Goal: Task Accomplishment & Management: Manage account settings

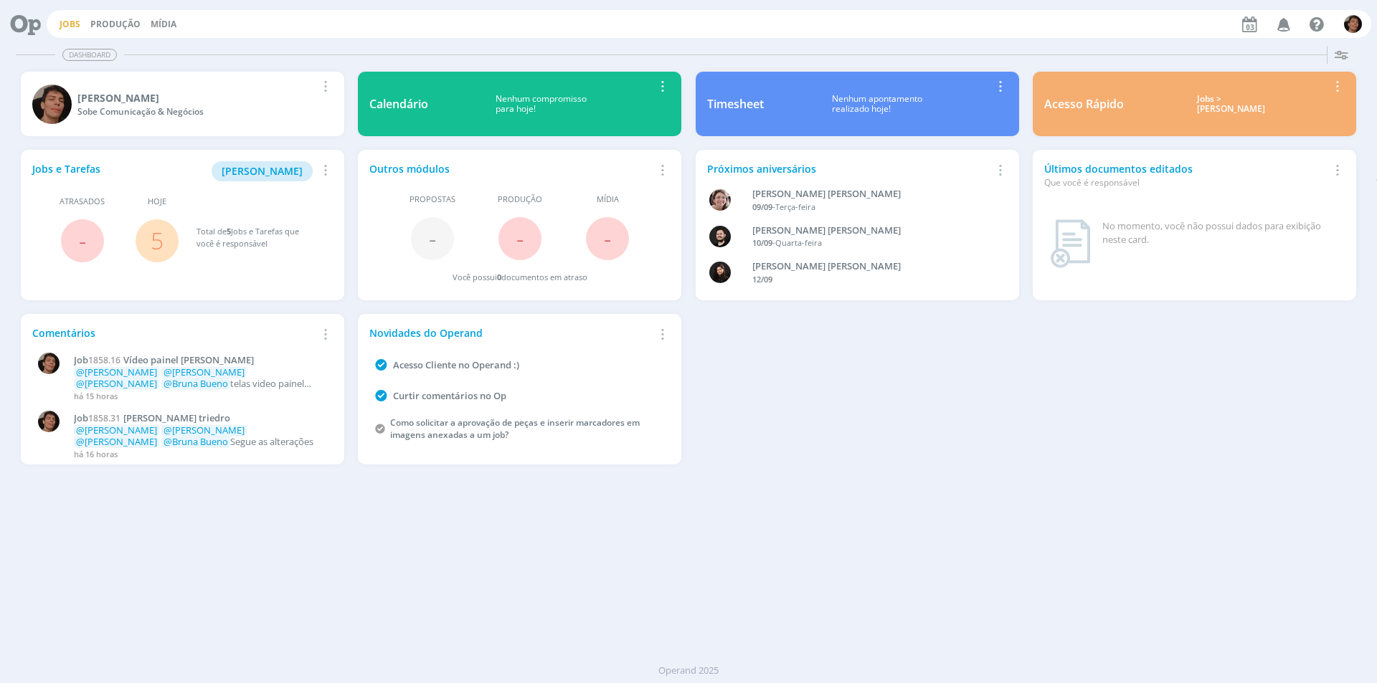
click at [71, 22] on link "Jobs" at bounding box center [70, 24] width 21 height 12
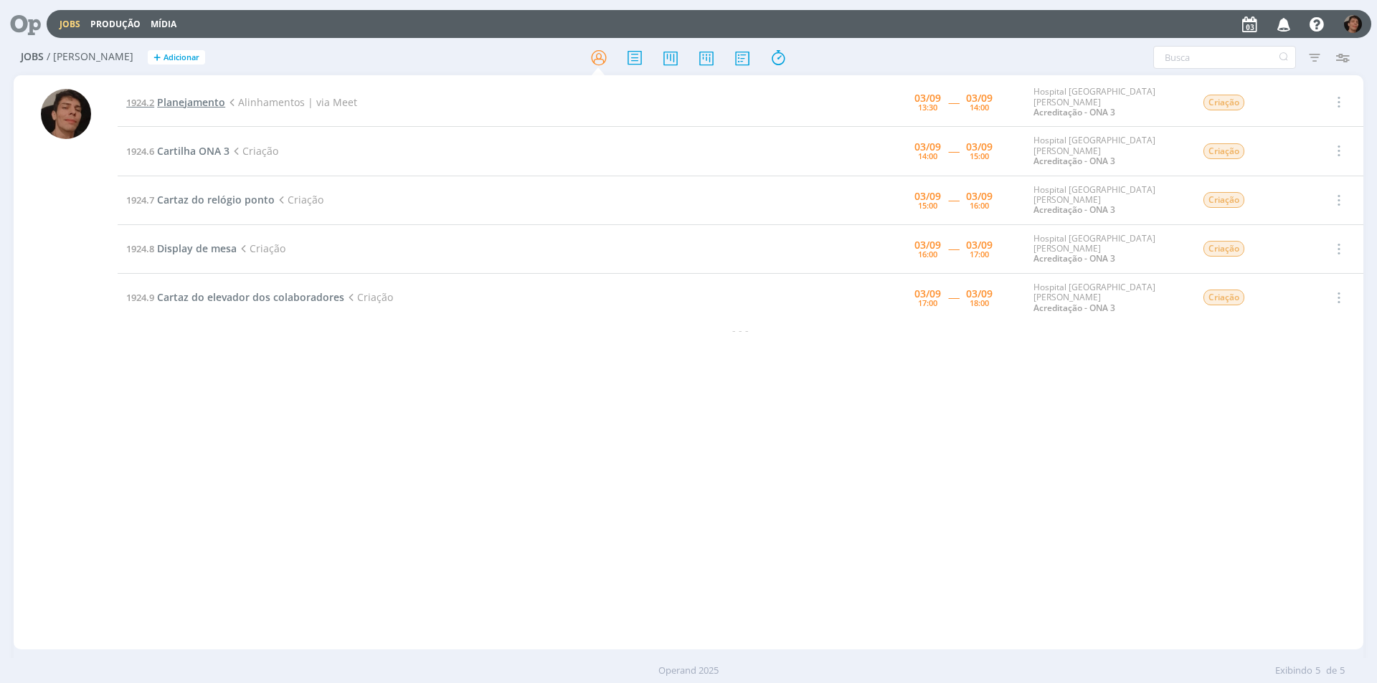
click at [207, 97] on span "Planejamento" at bounding box center [191, 102] width 68 height 14
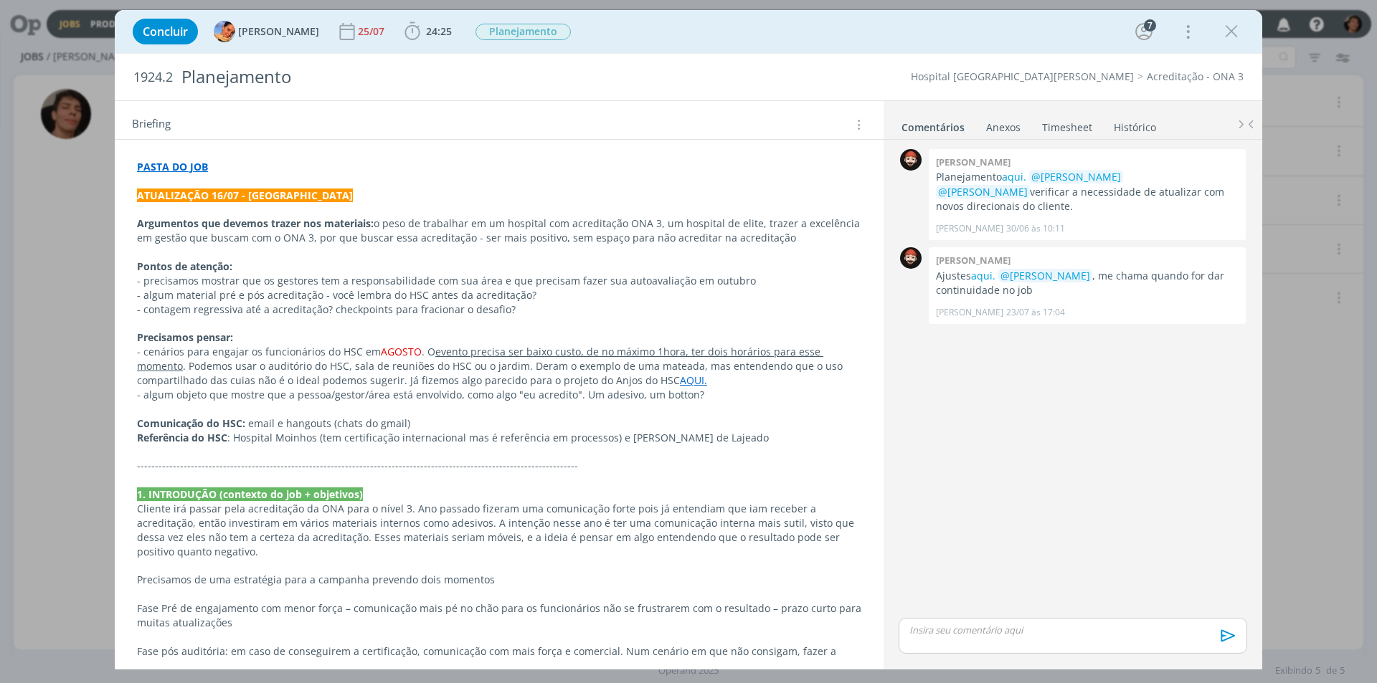
scroll to position [382, 0]
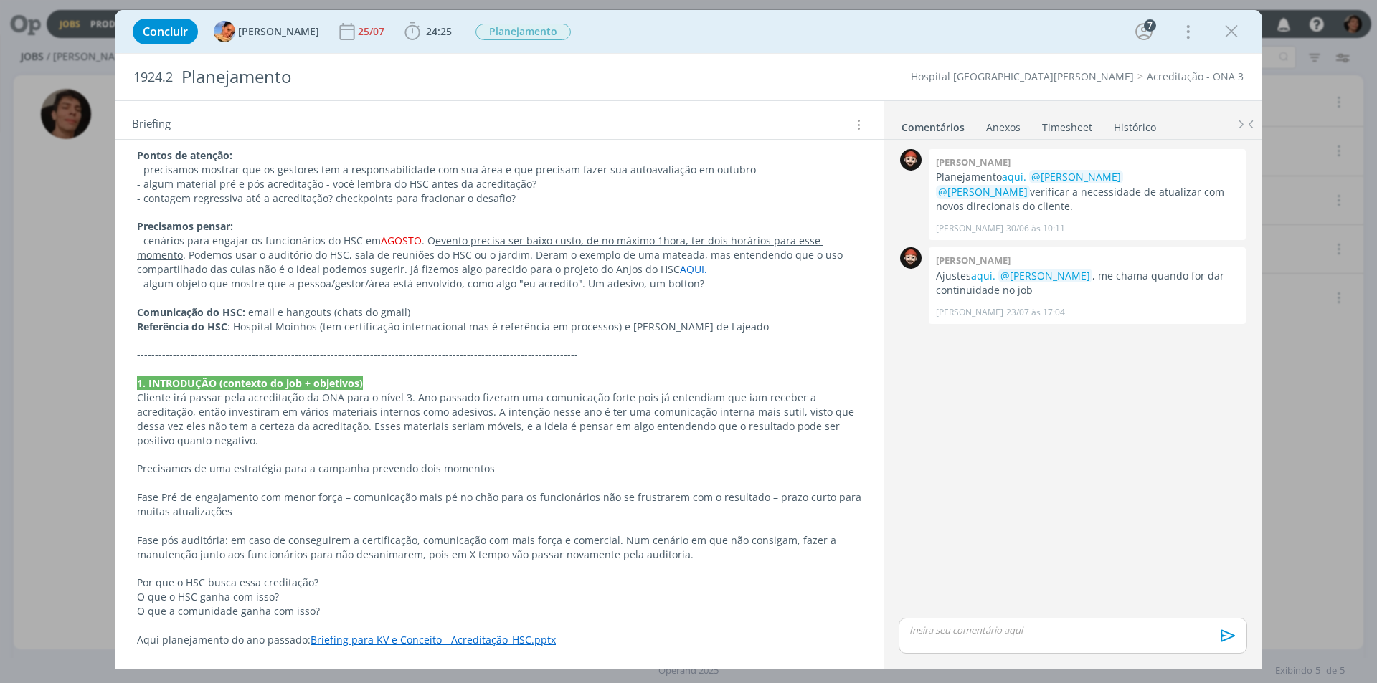
click at [503, 267] on p "- cenários para engajar os funcionários do HSC em AGOSTO . O evento precisa ser…" at bounding box center [499, 255] width 724 height 43
click at [1223, 32] on icon "dialog" at bounding box center [1232, 32] width 22 height 22
click at [1234, 34] on div at bounding box center [688, 341] width 1377 height 683
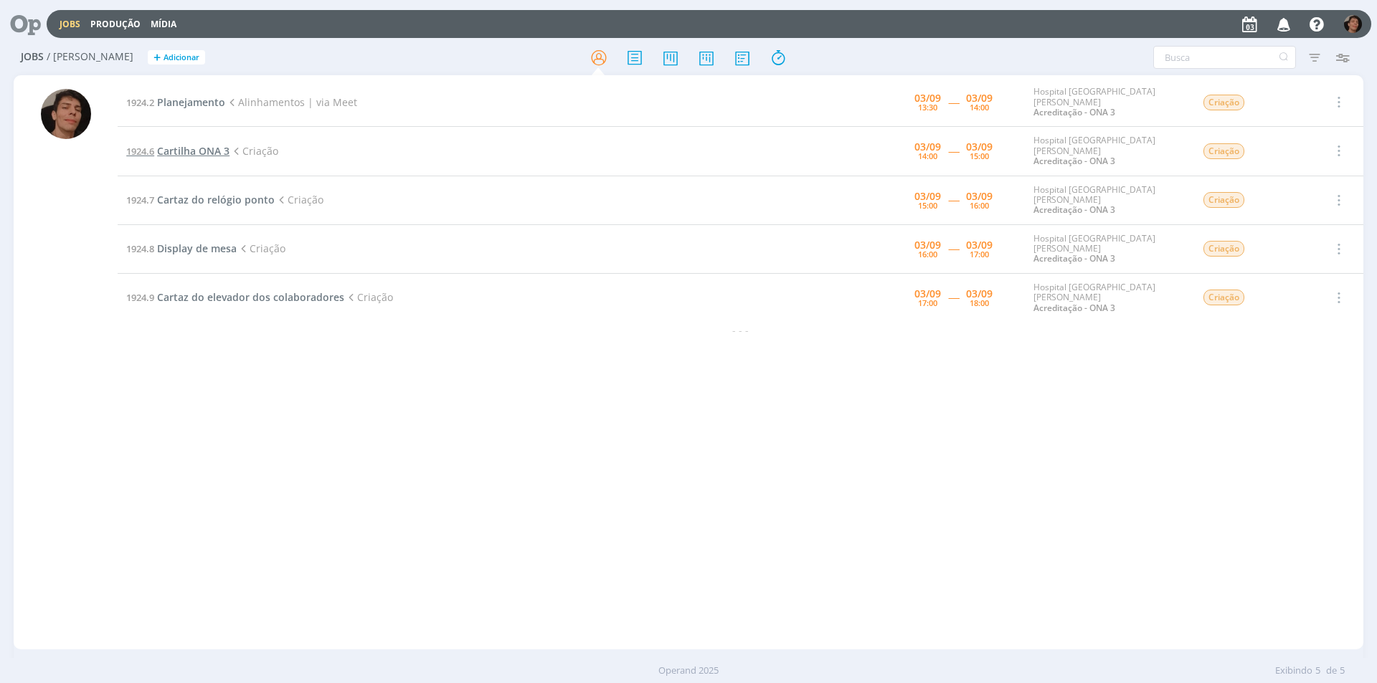
click at [174, 148] on span "Cartilha ONA 3" at bounding box center [193, 151] width 72 height 14
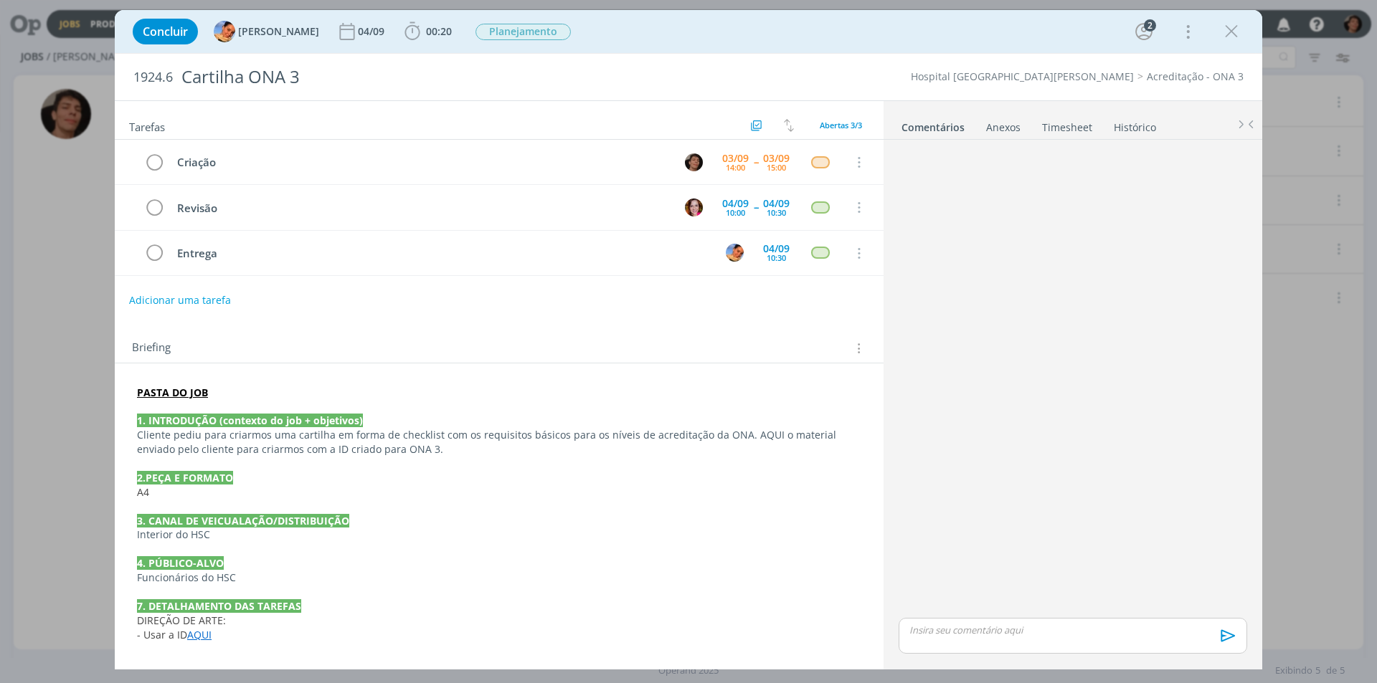
click at [204, 638] on link "AQUI" at bounding box center [199, 635] width 24 height 14
click at [285, 598] on link "[URL][DOMAIN_NAME]" at bounding box center [230, 607] width 108 height 19
click at [504, 486] on p "A4" at bounding box center [499, 493] width 723 height 14
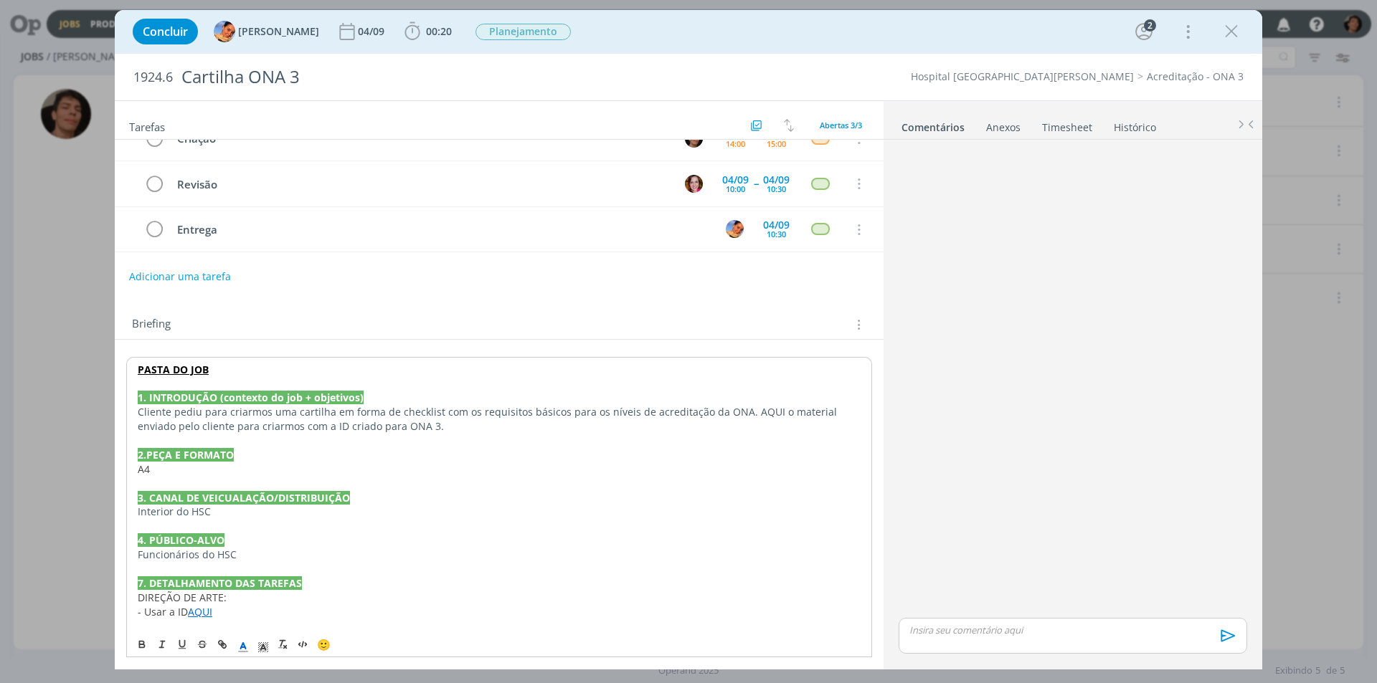
scroll to position [37, 0]
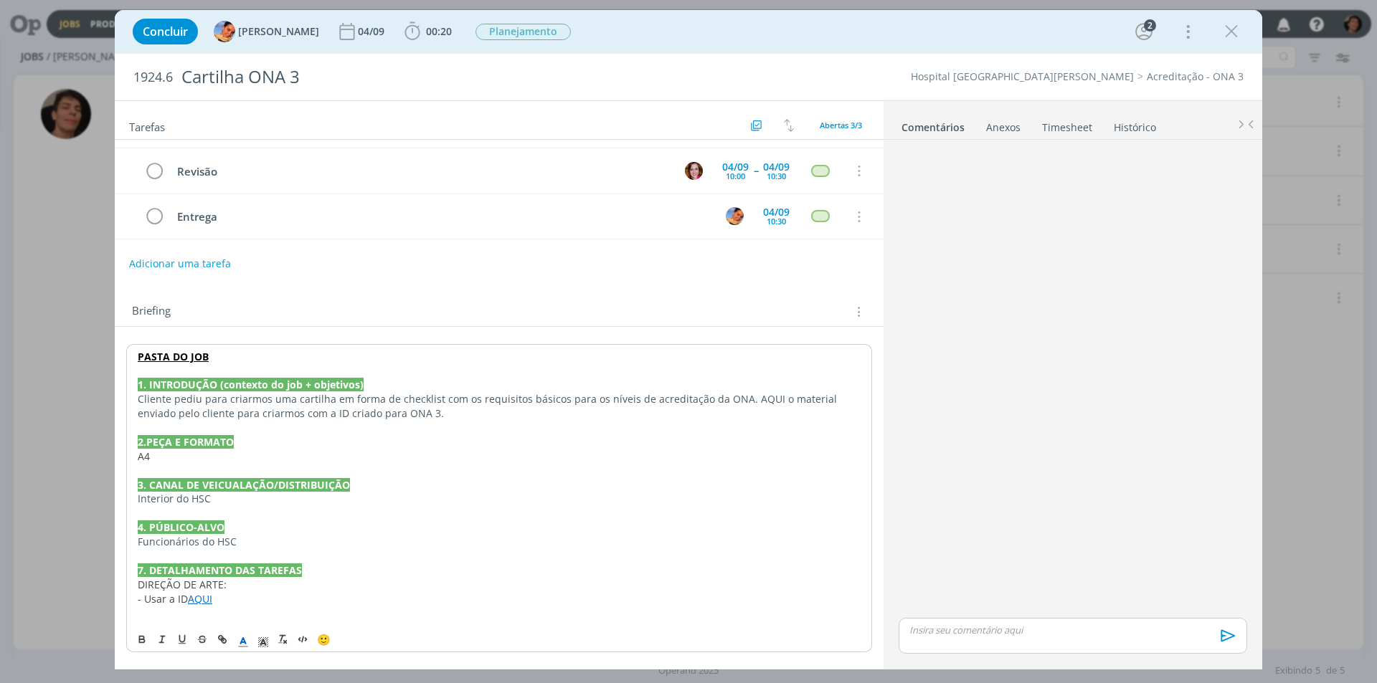
click at [24, 242] on div "Concluir [PERSON_NAME] [DATE] 00:20 Iniciar Apontar Data * [DATE] Horas * 00:00…" at bounding box center [688, 341] width 1377 height 683
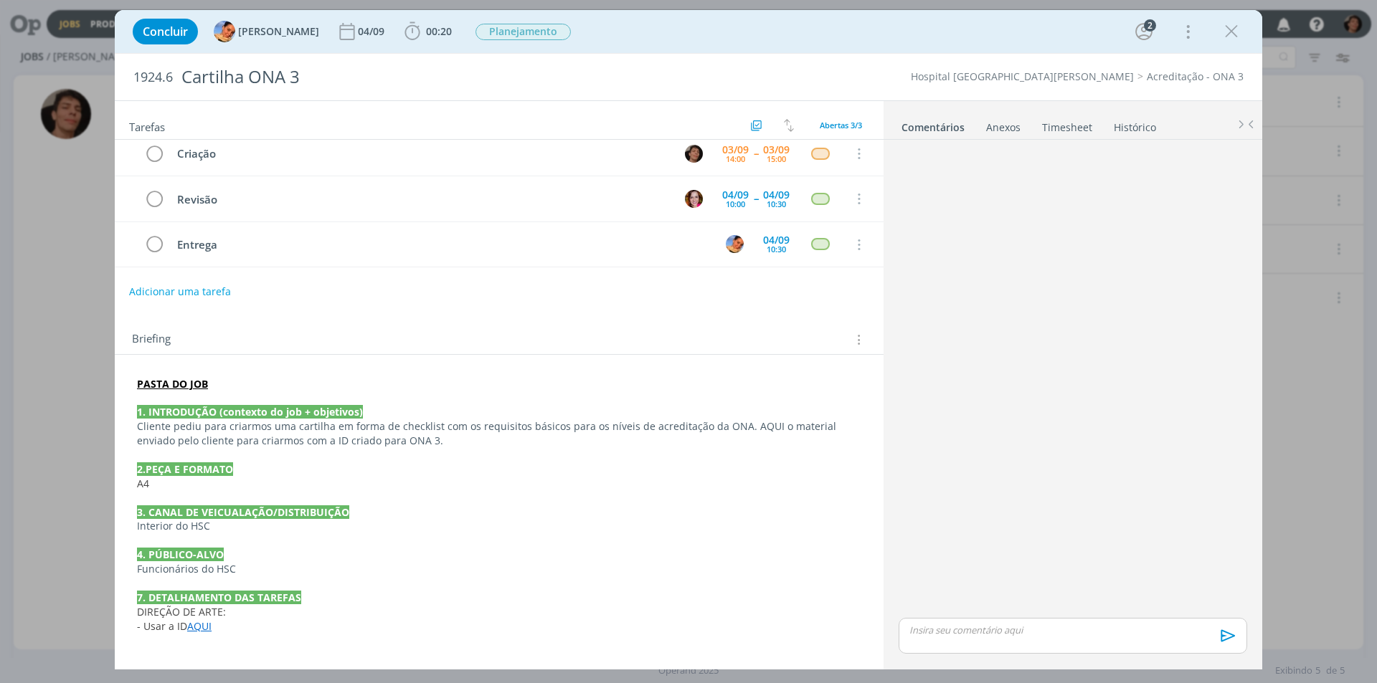
scroll to position [9, 0]
click at [58, 227] on div "Concluir [PERSON_NAME] [DATE] 00:20 Iniciar Apontar Data * [DATE] Horas * 00:00…" at bounding box center [688, 341] width 1377 height 683
drag, startPoint x: 1228, startPoint y: 26, endPoint x: 3, endPoint y: 273, distance: 1250.3
click at [1226, 25] on icon "dialog" at bounding box center [1232, 32] width 22 height 22
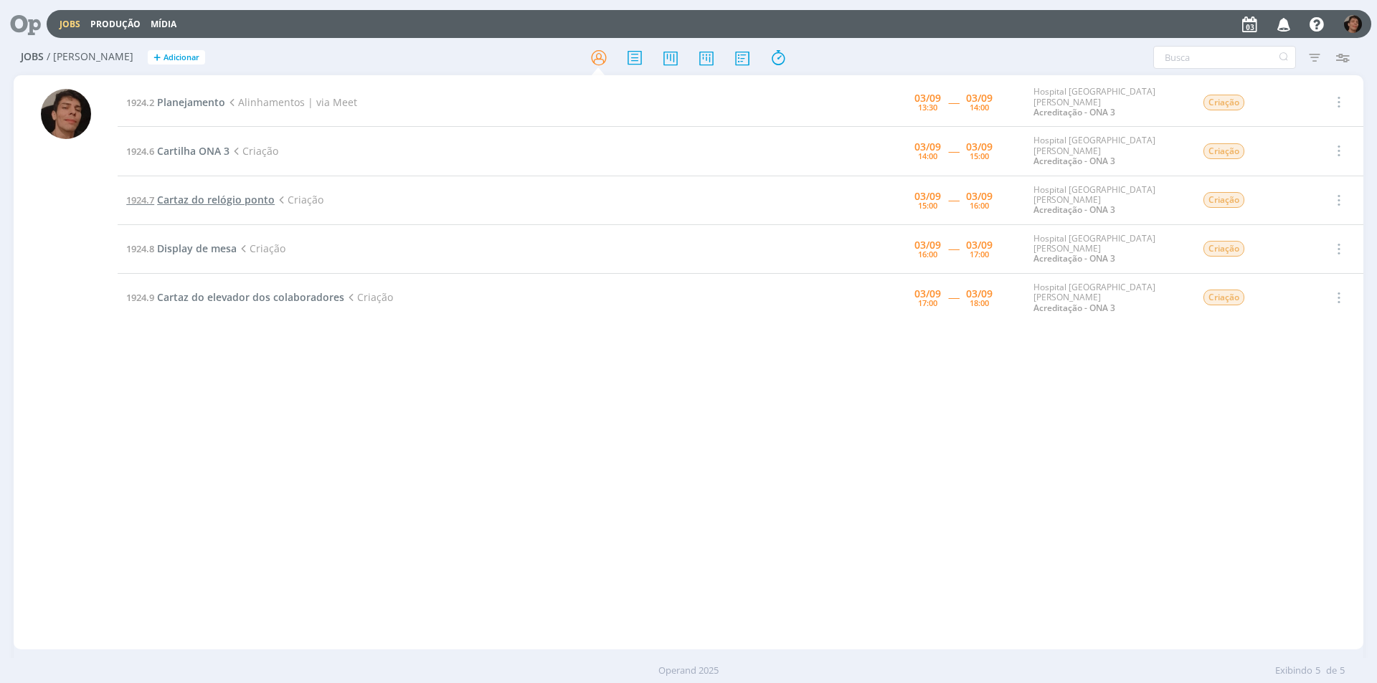
click at [222, 193] on span "Cartaz do relógio ponto" at bounding box center [216, 200] width 118 height 14
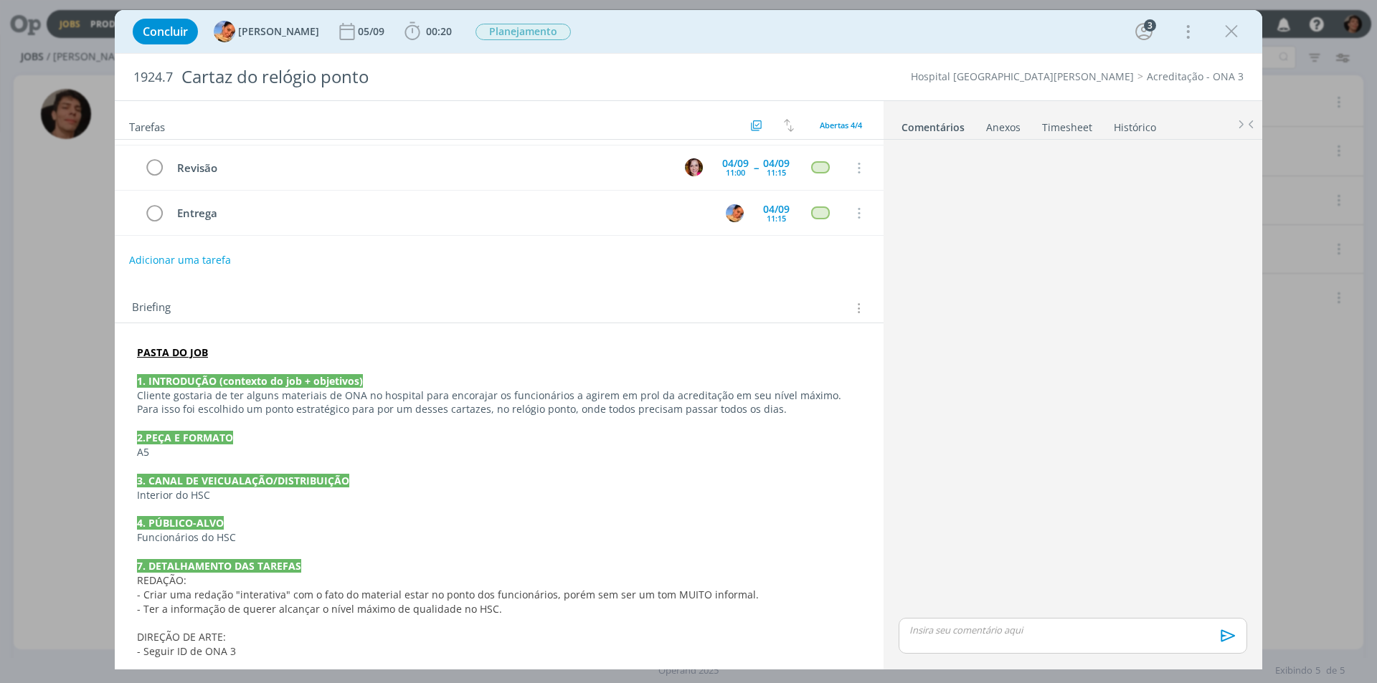
scroll to position [97, 0]
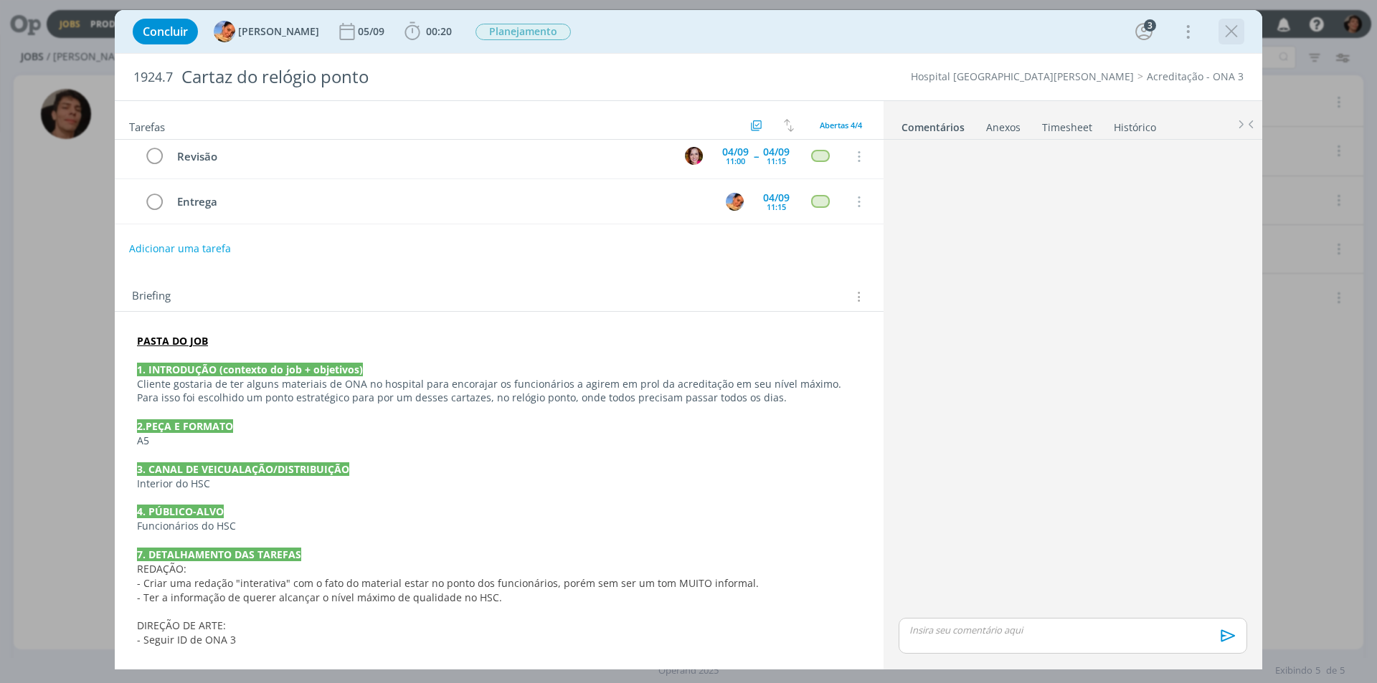
click at [1233, 27] on icon "dialog" at bounding box center [1232, 32] width 22 height 22
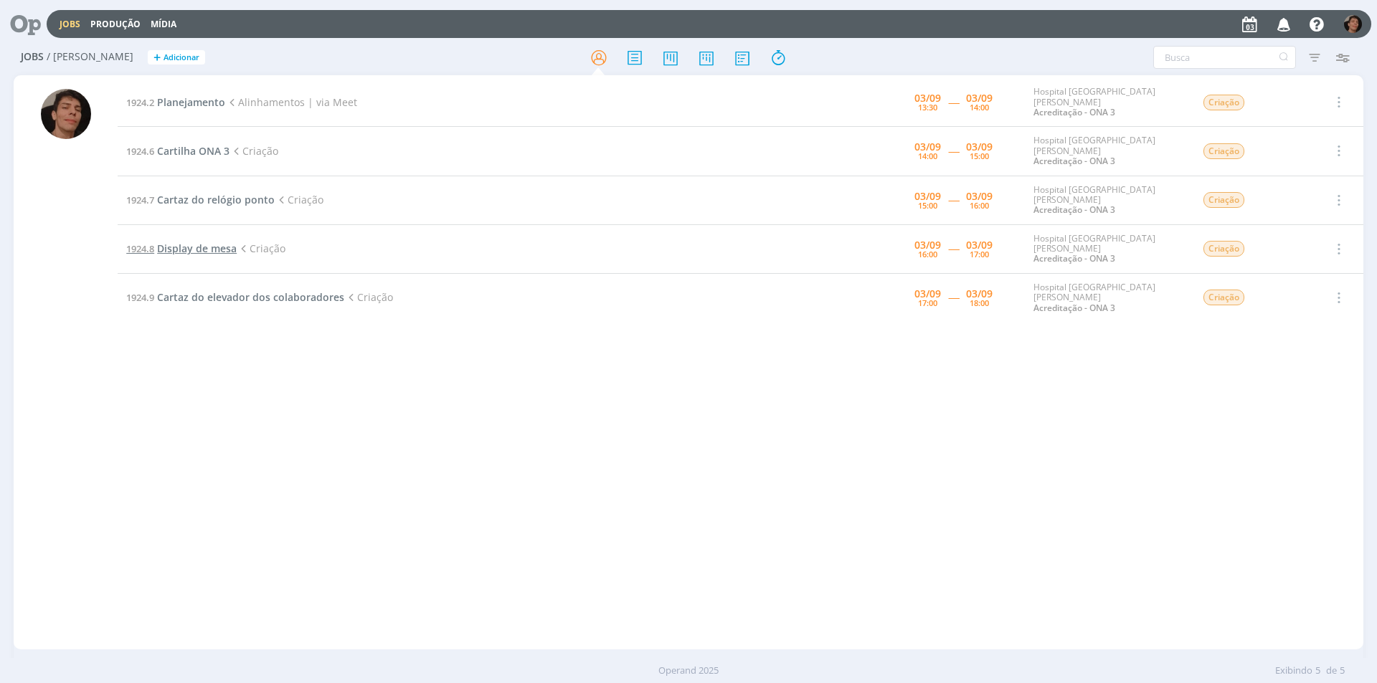
click at [189, 242] on span "Display de mesa" at bounding box center [197, 249] width 80 height 14
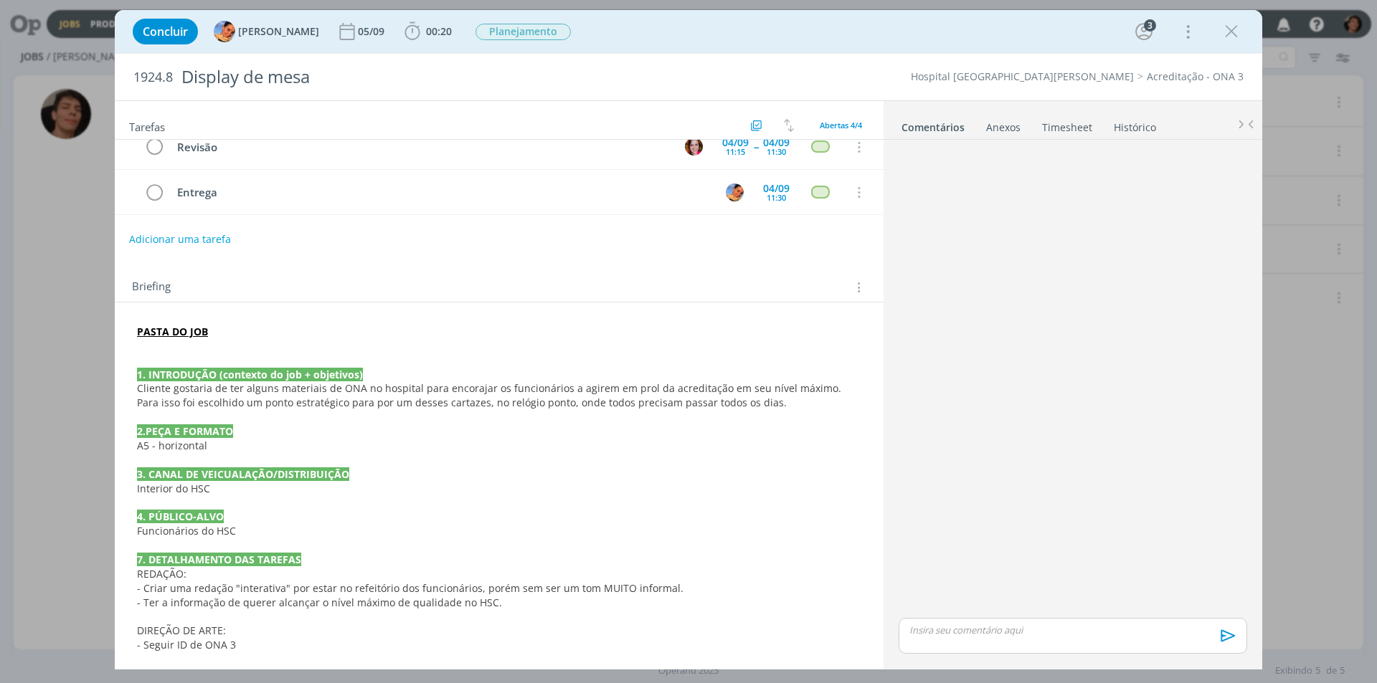
scroll to position [111, 0]
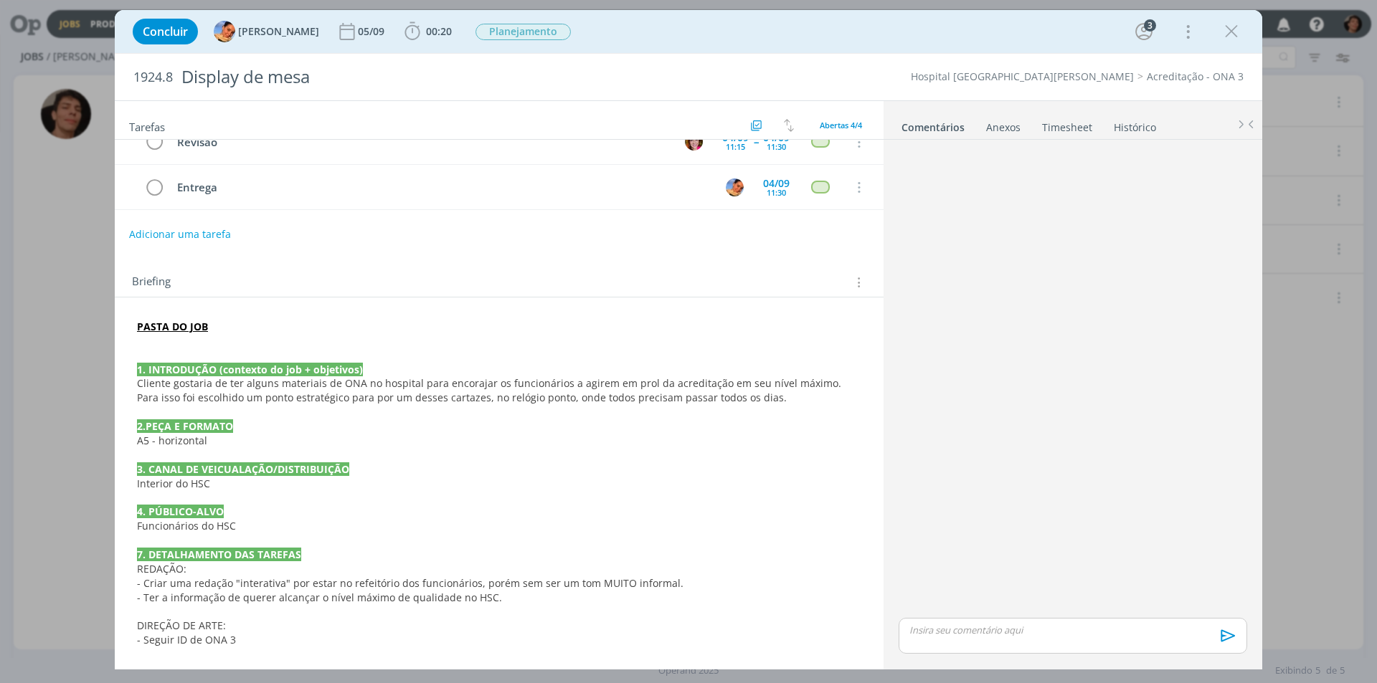
click at [1238, 24] on icon "dialog" at bounding box center [1232, 32] width 22 height 22
click at [1229, 37] on div at bounding box center [688, 341] width 1377 height 683
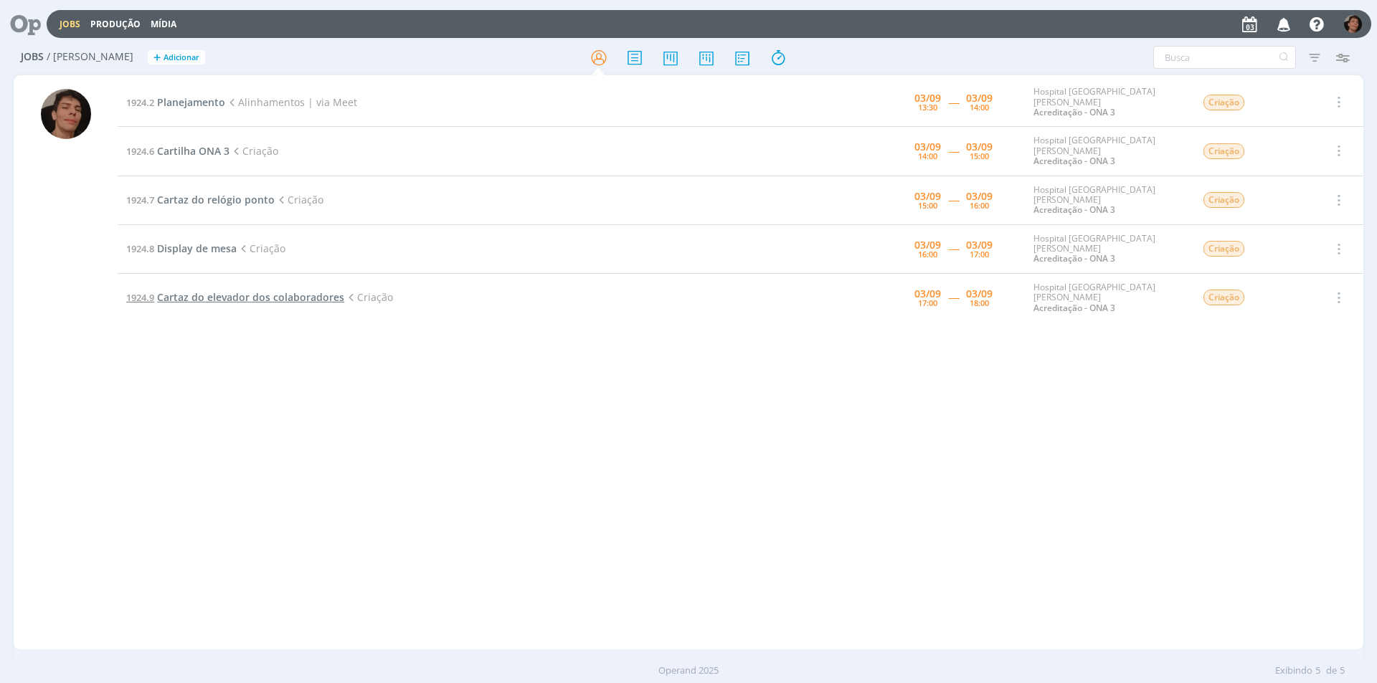
click at [298, 290] on span "Cartaz do elevador dos colaboradores" at bounding box center [250, 297] width 187 height 14
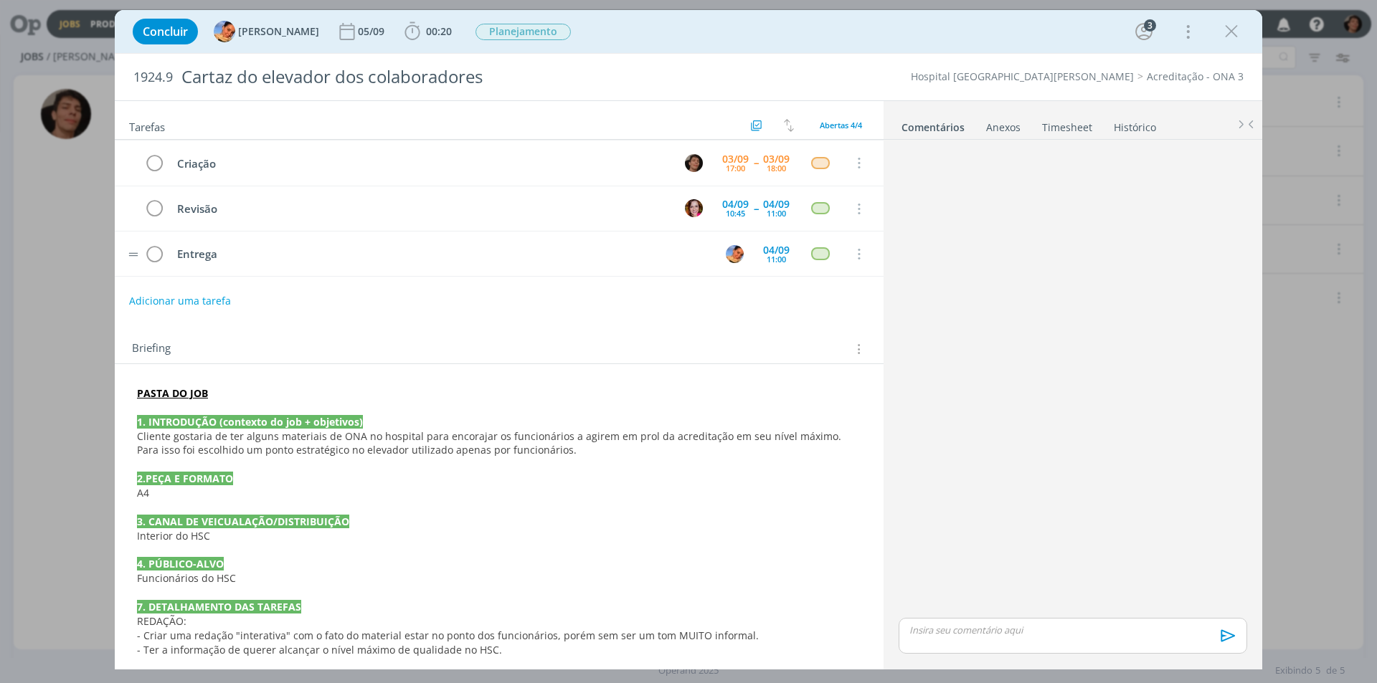
scroll to position [97, 0]
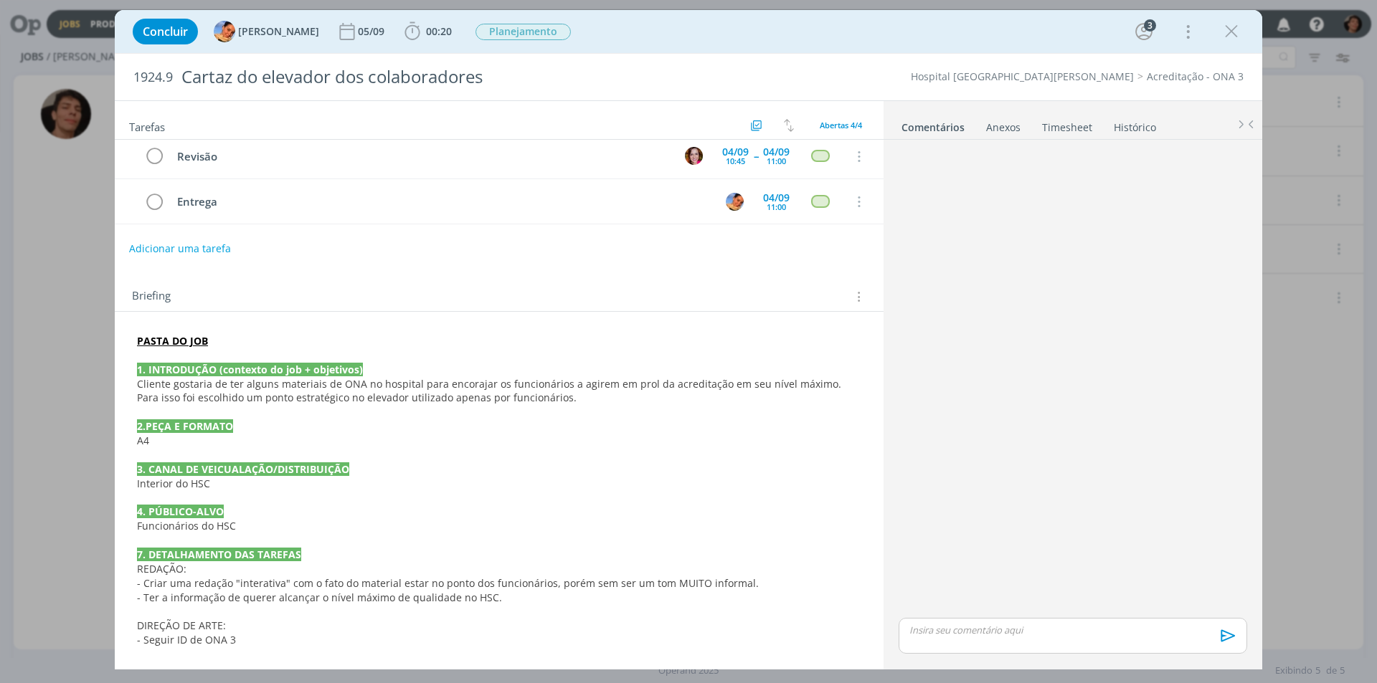
click at [497, 594] on p "- Ter a informação de querer alcançar o nível máximo de qualidade no HSC." at bounding box center [499, 598] width 724 height 14
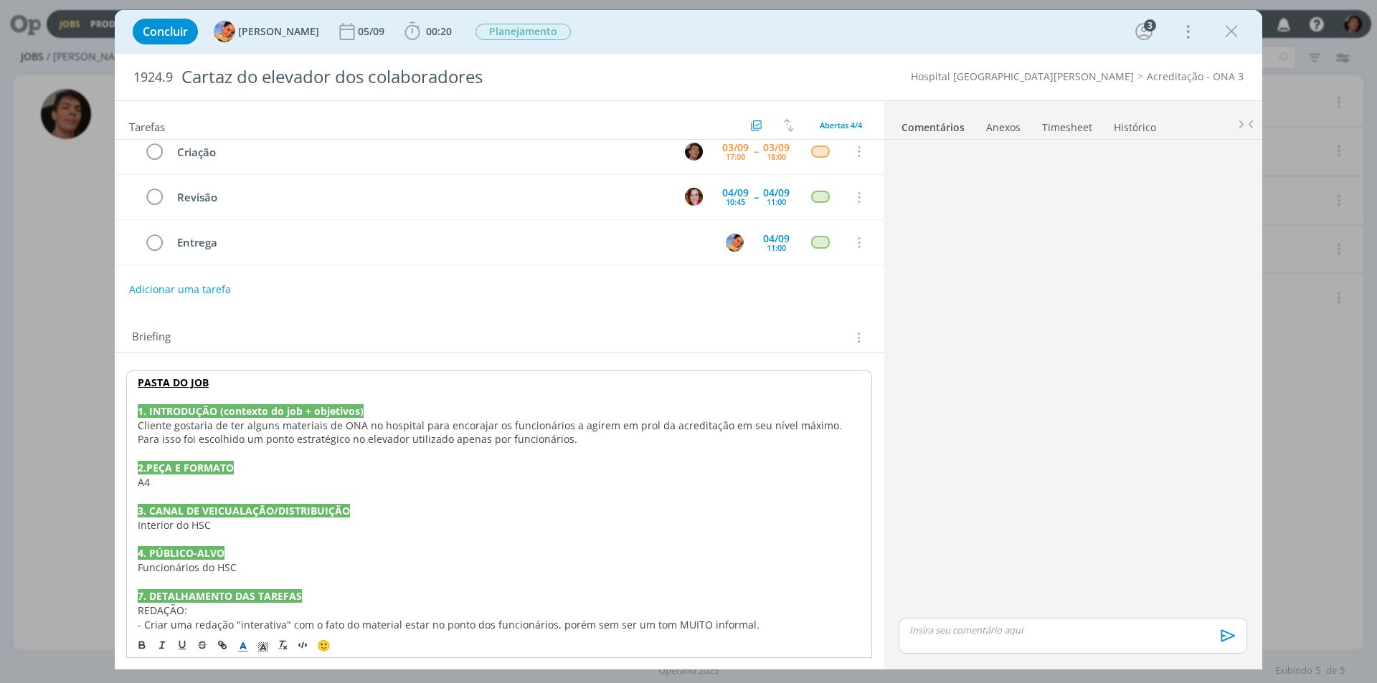
scroll to position [0, 0]
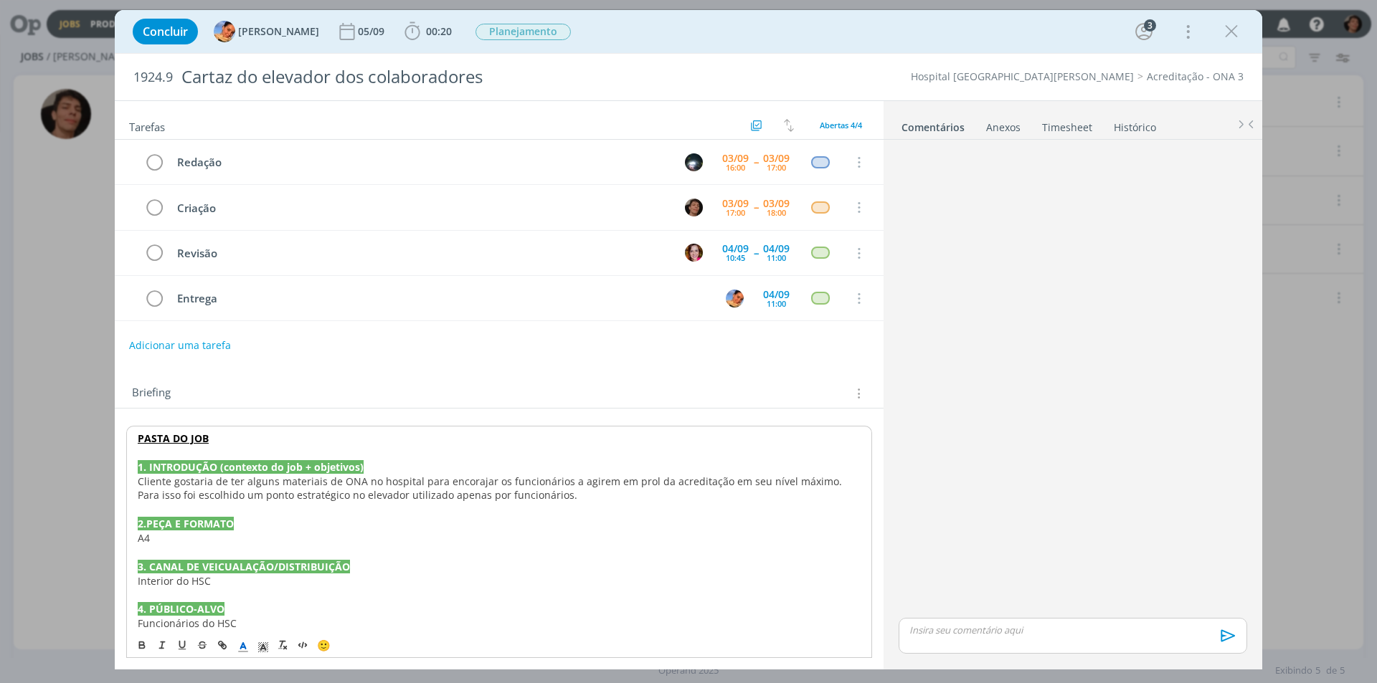
click at [19, 303] on div "Concluir [PERSON_NAME] [DATE] 00:20 Iniciar Apontar Data * [DATE] Horas * 00:00…" at bounding box center [688, 341] width 1377 height 683
drag, startPoint x: 110, startPoint y: 358, endPoint x: 98, endPoint y: 356, distance: 12.3
click at [108, 358] on div "Concluir [PERSON_NAME] [DATE] 00:20 Iniciar Apontar Data * [DATE] Horas * 00:00…" at bounding box center [688, 341] width 1377 height 683
click at [1234, 35] on icon "dialog" at bounding box center [1232, 32] width 22 height 22
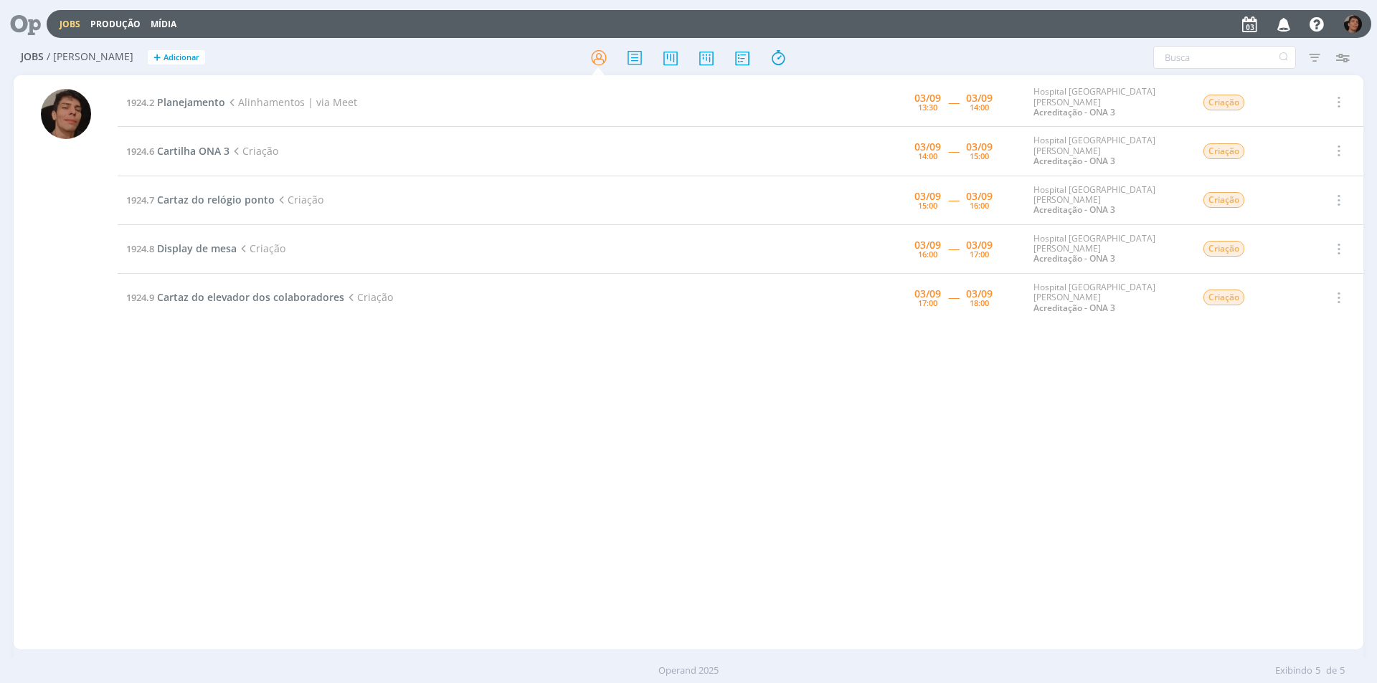
click at [185, 161] on td "1924.6 Cartilha ONA 3 Criação" at bounding box center [457, 151] width 678 height 49
click at [211, 146] on span "Cartilha ONA 3" at bounding box center [193, 151] width 72 height 14
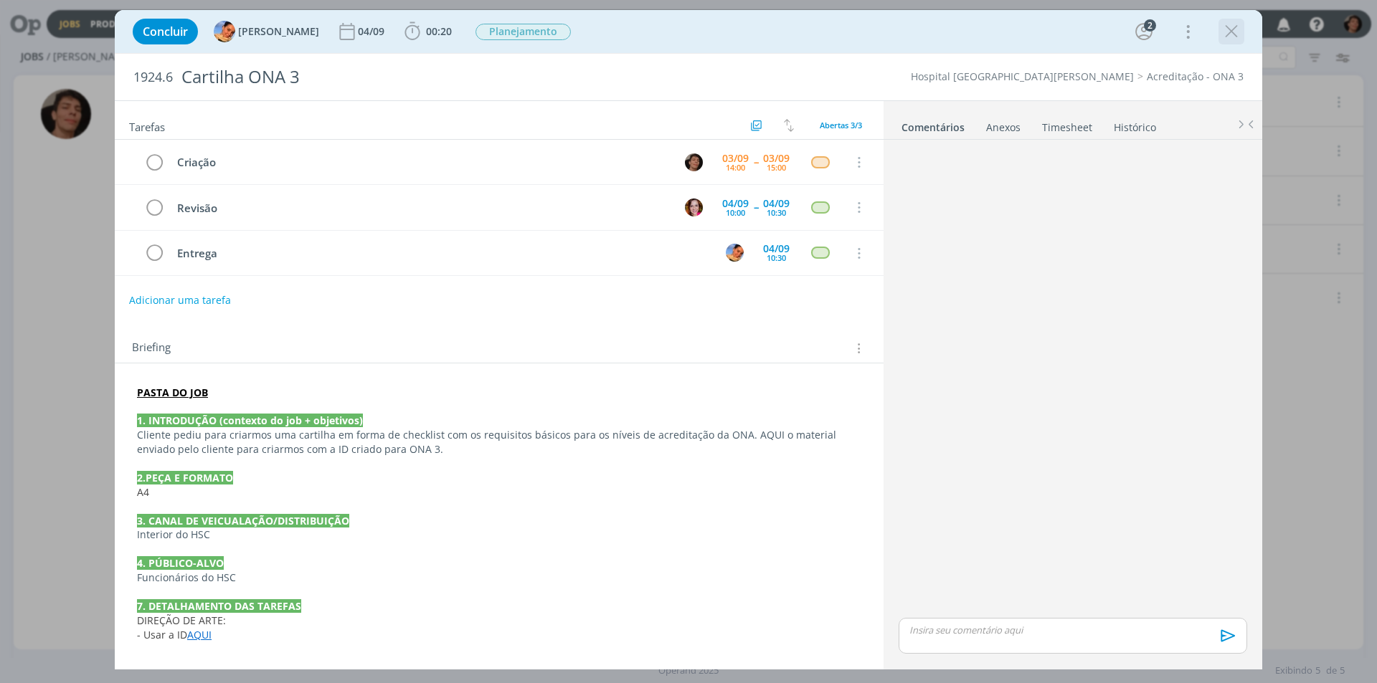
click at [1234, 26] on icon "dialog" at bounding box center [1232, 32] width 22 height 22
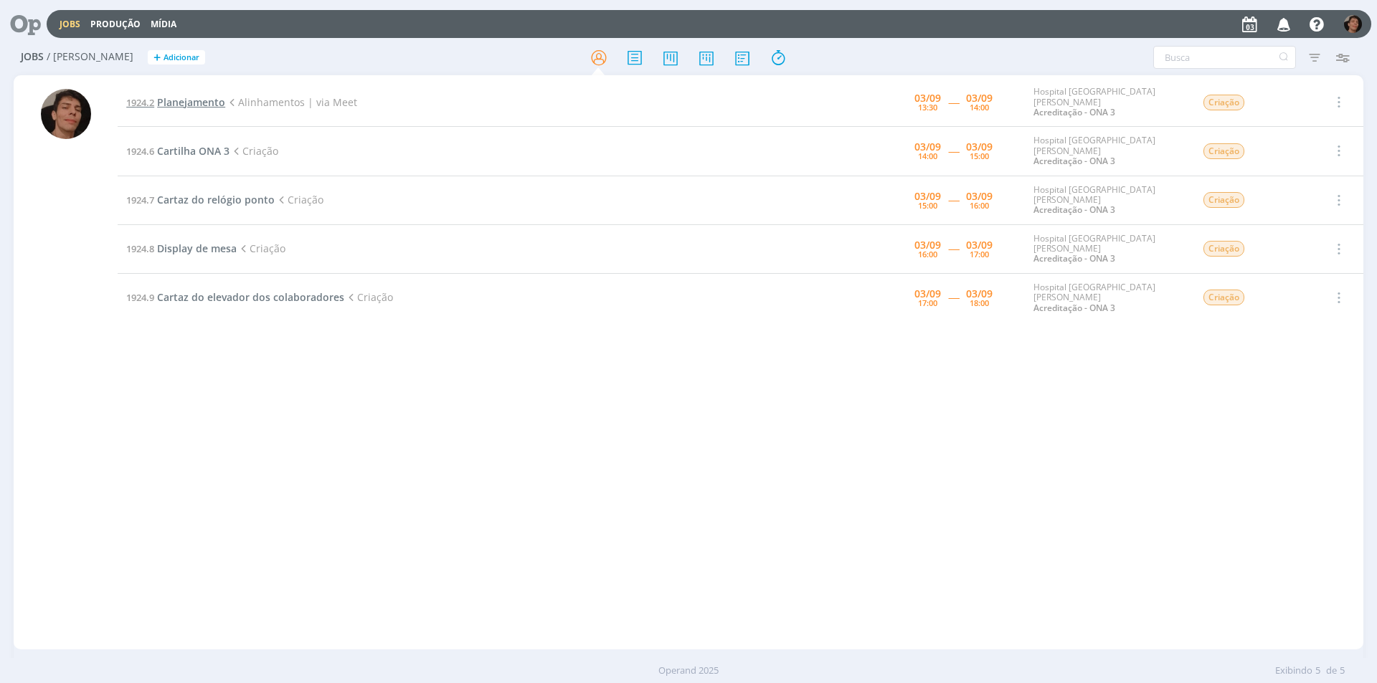
click at [189, 98] on span "Planejamento" at bounding box center [191, 102] width 68 height 14
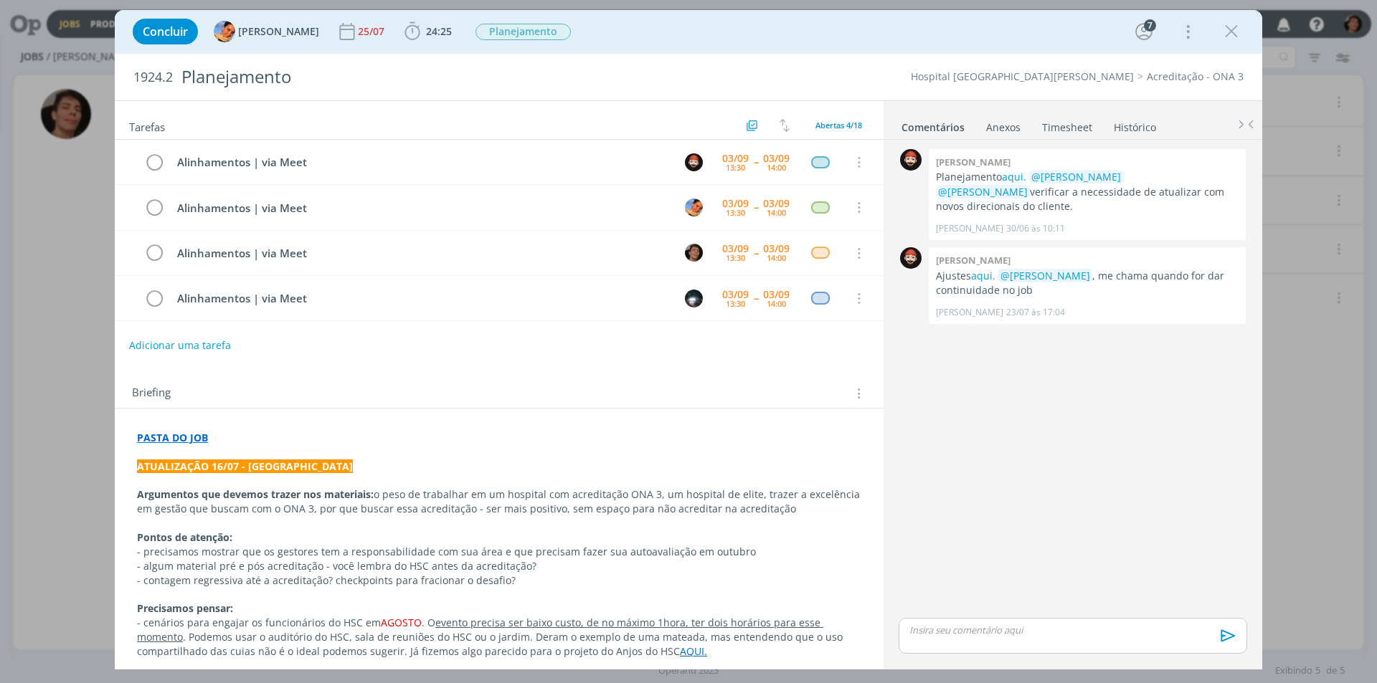
drag, startPoint x: 1227, startPoint y: 37, endPoint x: 136, endPoint y: 242, distance: 1110.4
click at [1228, 37] on icon "dialog" at bounding box center [1232, 32] width 22 height 22
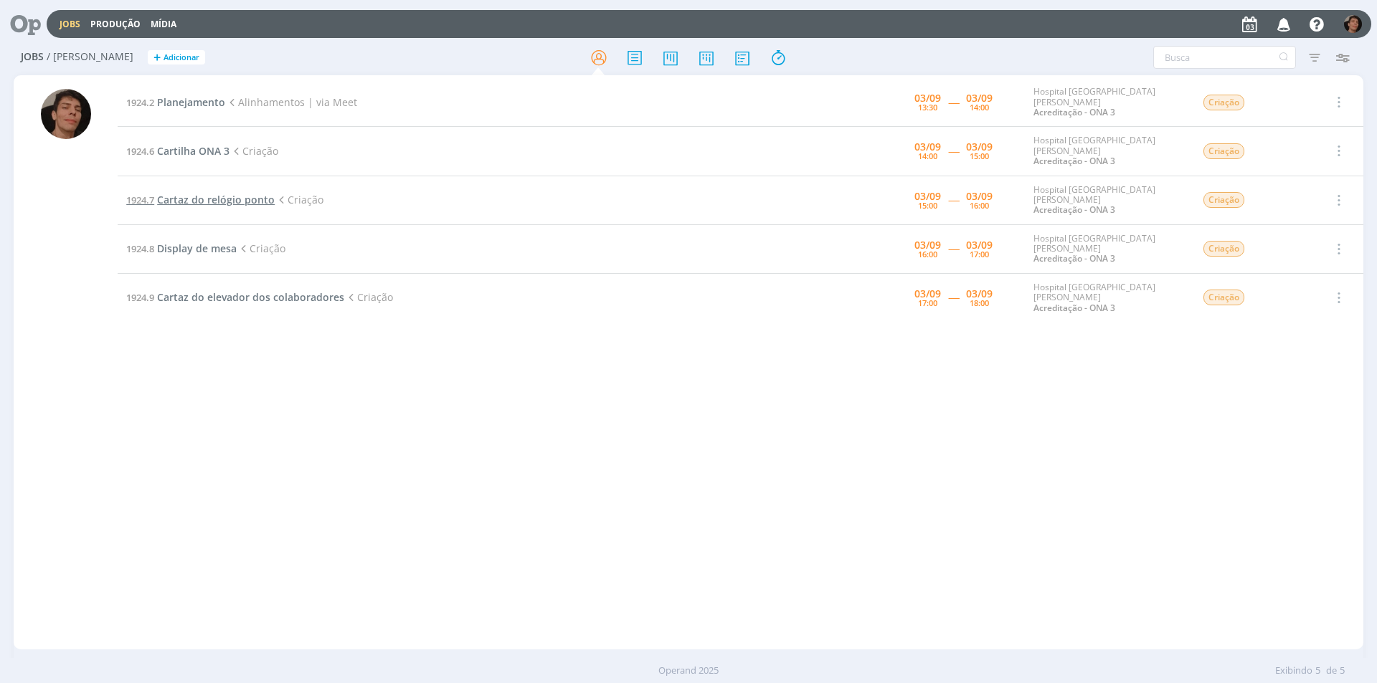
click at [212, 193] on span "Cartaz do relógio ponto" at bounding box center [216, 200] width 118 height 14
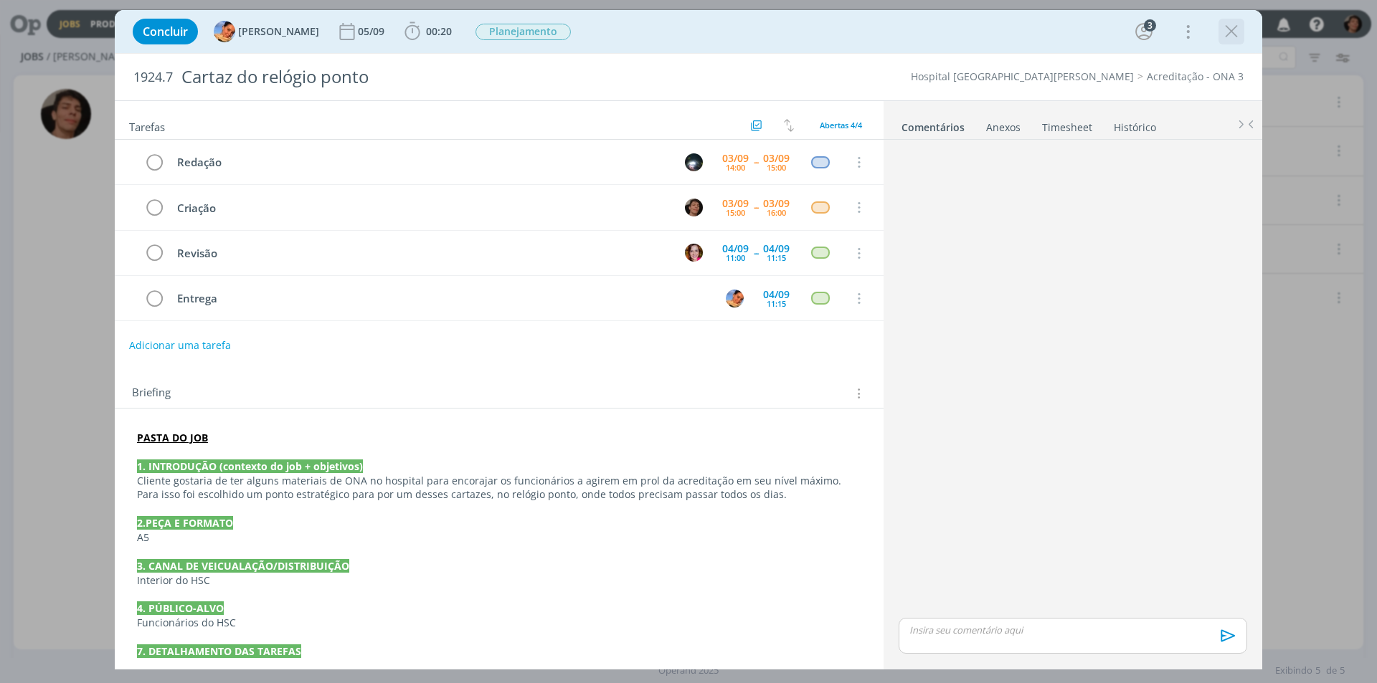
click at [1228, 32] on icon "dialog" at bounding box center [1232, 32] width 22 height 22
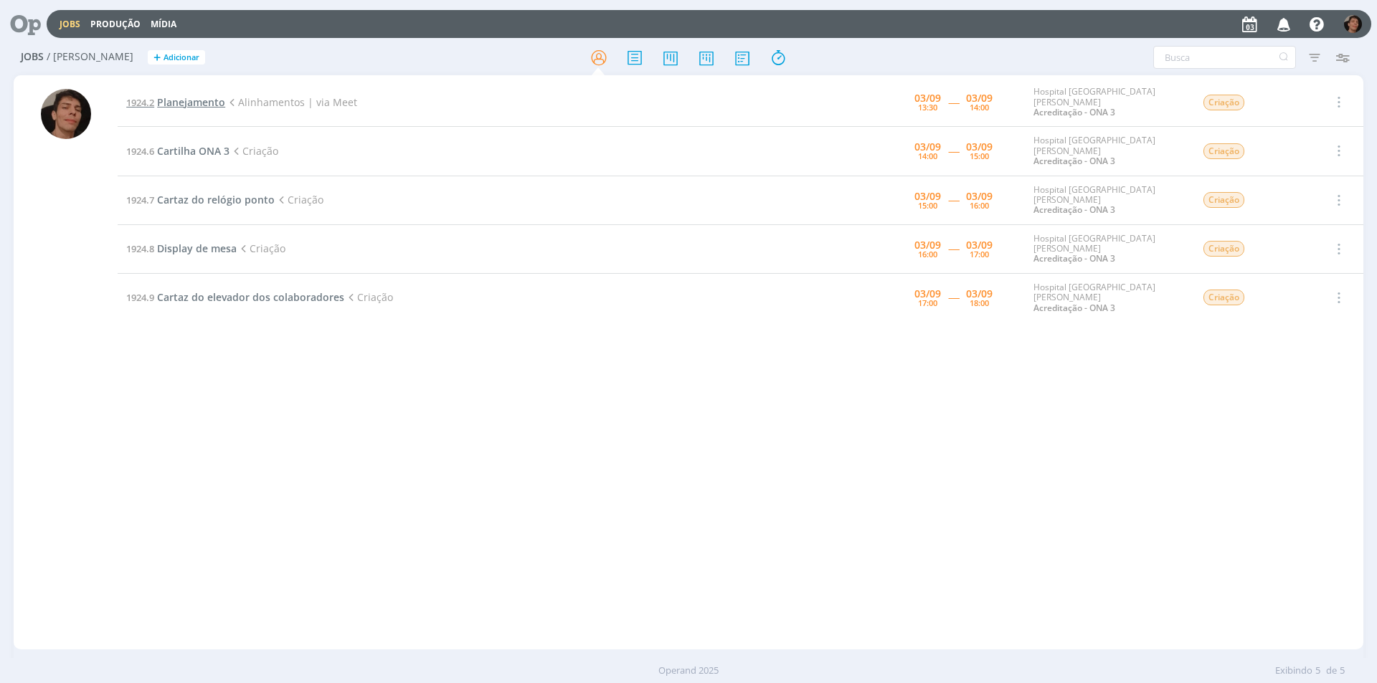
click at [187, 95] on span "Planejamento" at bounding box center [191, 102] width 68 height 14
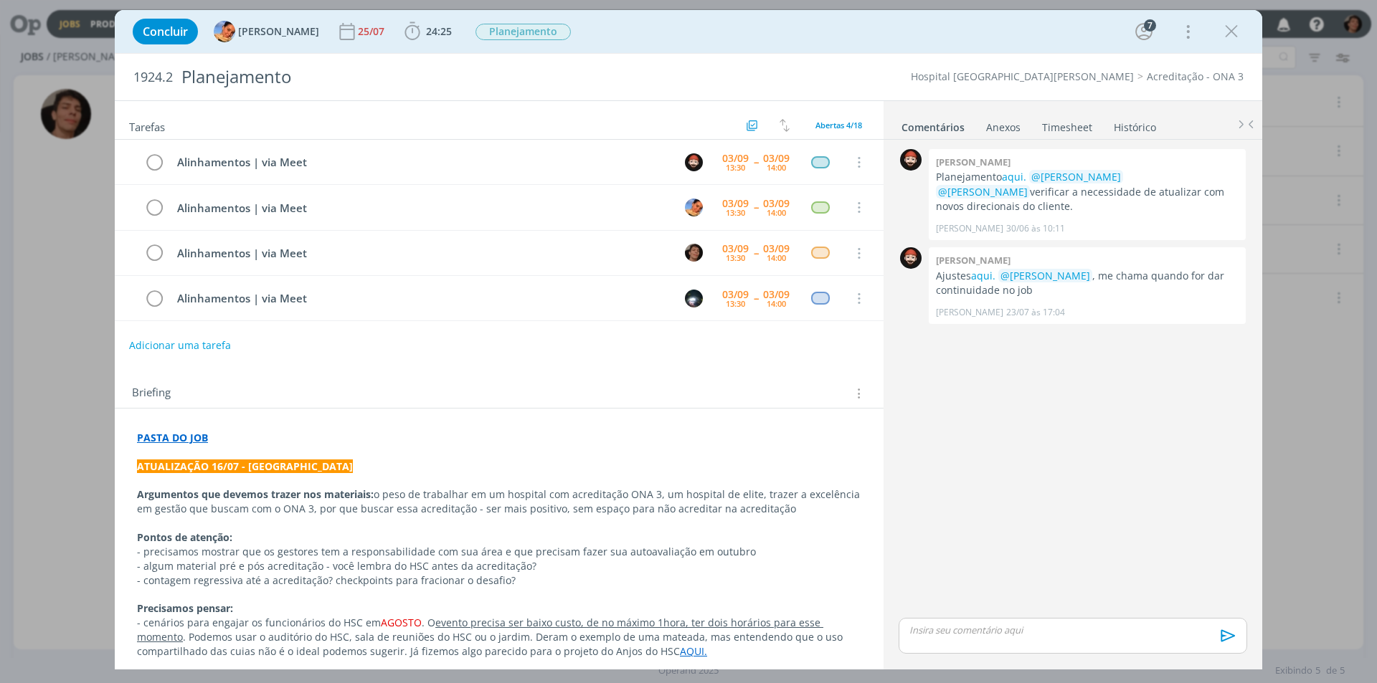
drag, startPoint x: 1241, startPoint y: 40, endPoint x: 1194, endPoint y: 45, distance: 46.9
click at [1230, 38] on icon "dialog" at bounding box center [1232, 32] width 22 height 22
click at [1226, 34] on div at bounding box center [688, 341] width 1377 height 683
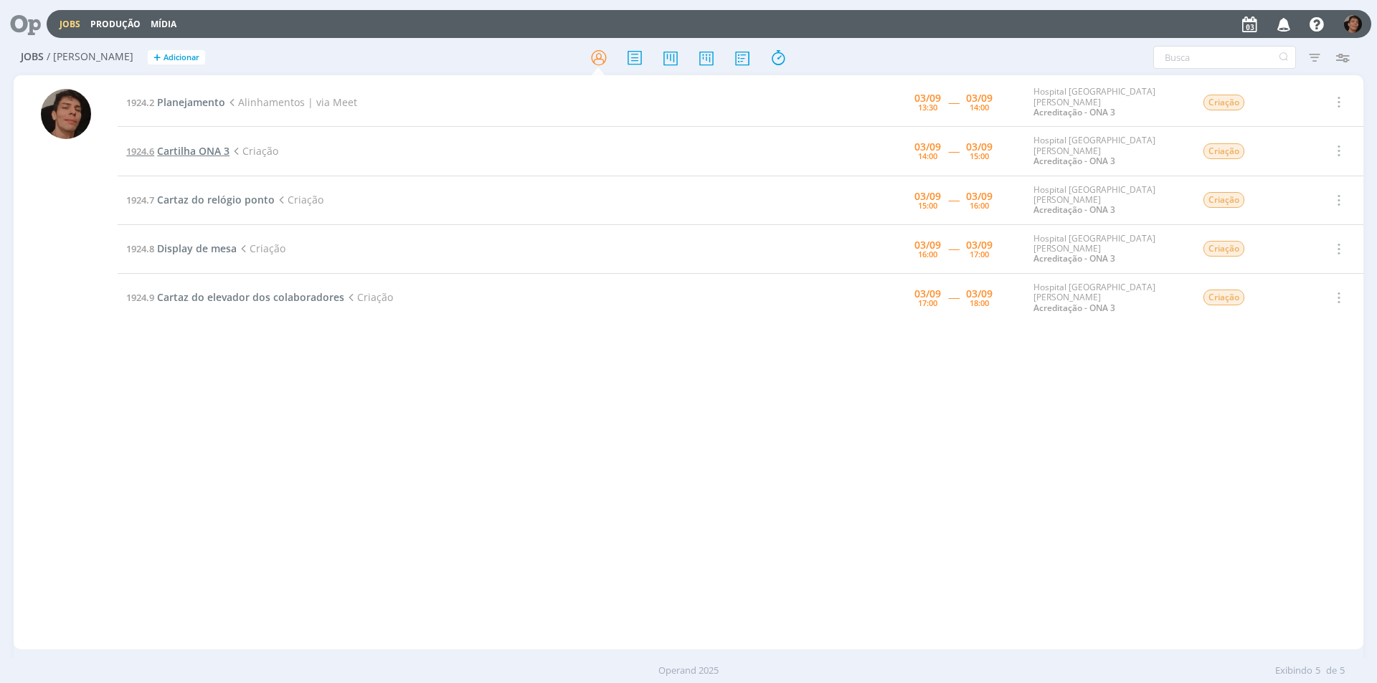
click at [201, 148] on span "Cartilha ONA 3" at bounding box center [193, 151] width 72 height 14
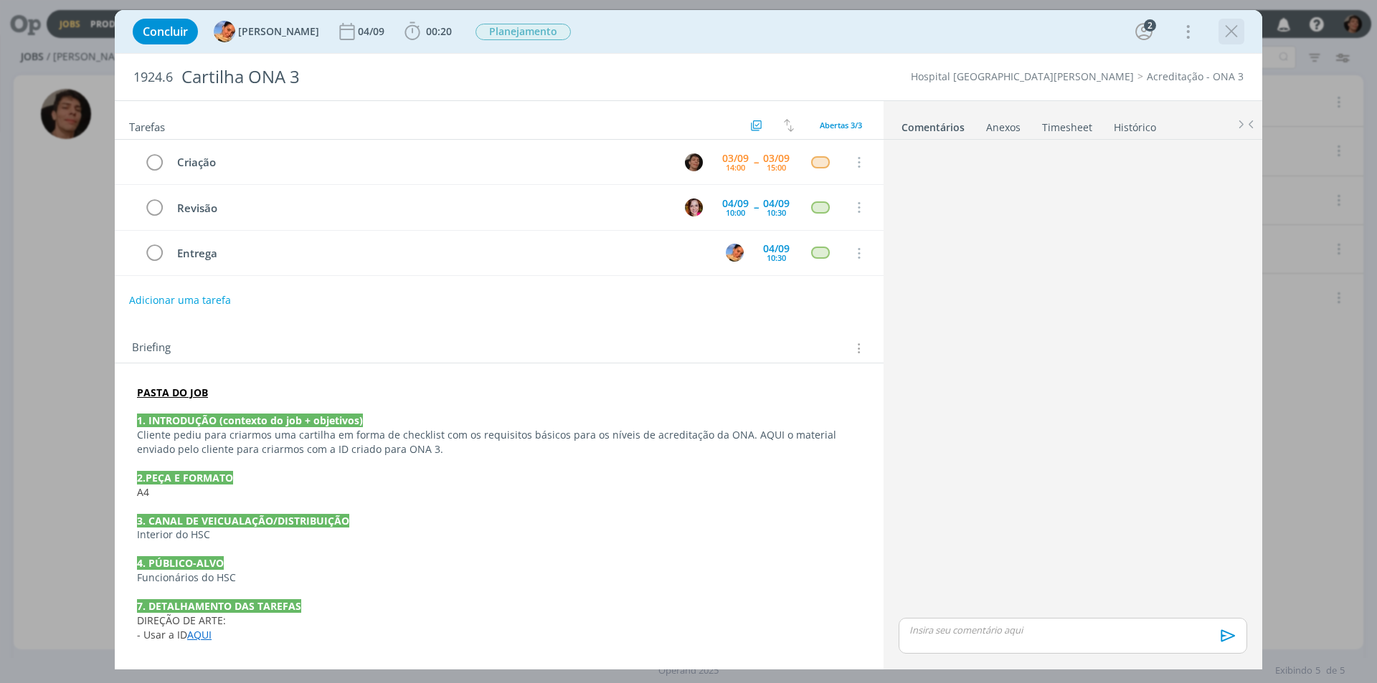
click at [1232, 27] on icon "dialog" at bounding box center [1232, 32] width 22 height 22
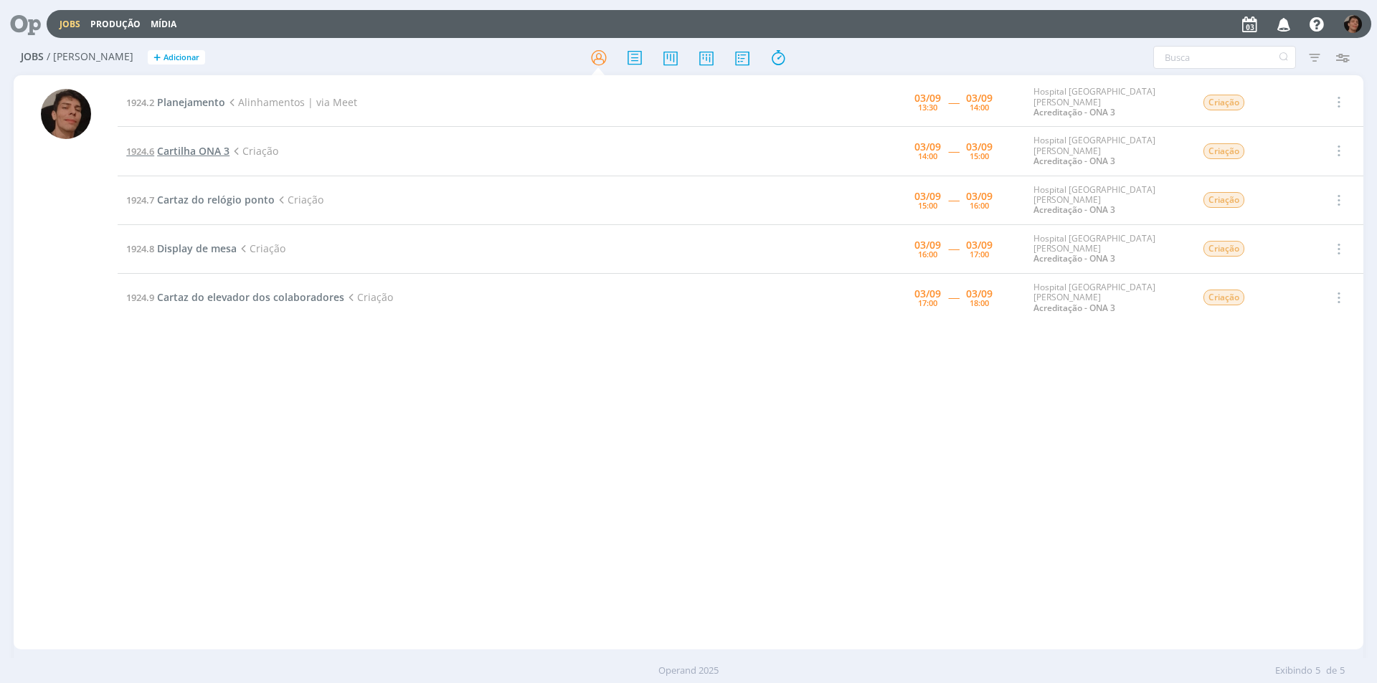
click at [202, 144] on span "Cartilha ONA 3" at bounding box center [193, 151] width 72 height 14
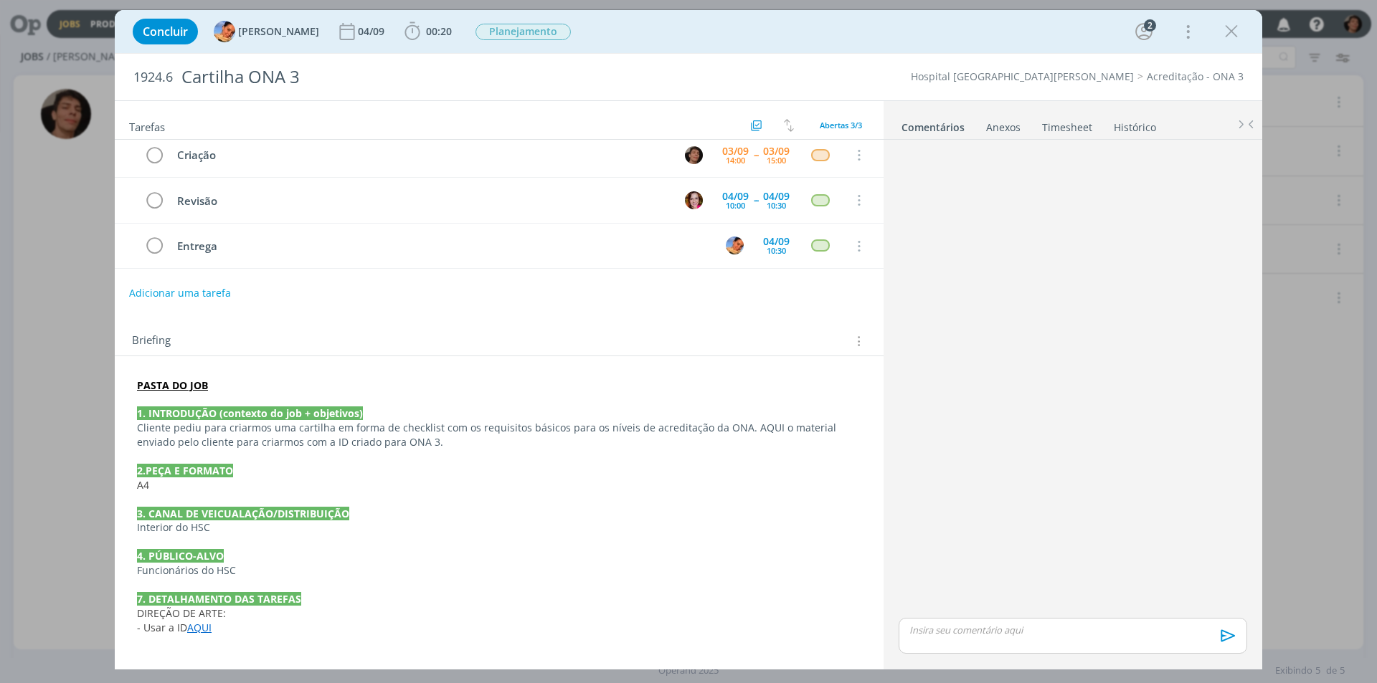
scroll to position [9, 0]
